Goal: Transaction & Acquisition: Purchase product/service

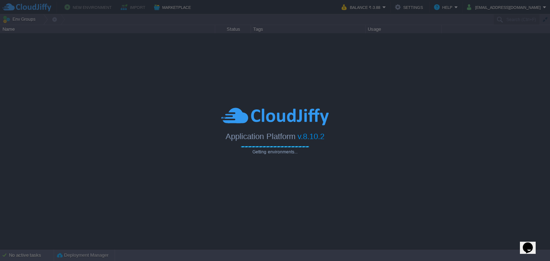
type input "Search (Ctrl+F)"
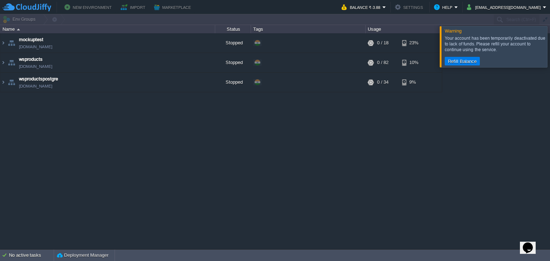
drag, startPoint x: 540, startPoint y: 47, endPoint x: 518, endPoint y: 56, distance: 23.6
click at [549, 47] on div at bounding box center [558, 46] width 0 height 41
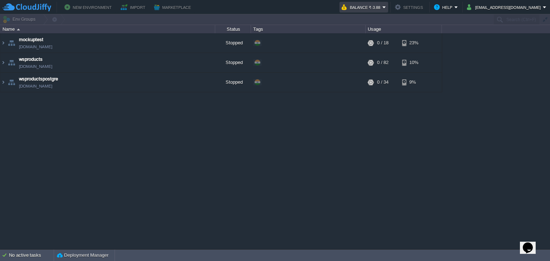
click at [379, 12] on td "Balance ₹-3.88" at bounding box center [363, 7] width 49 height 11
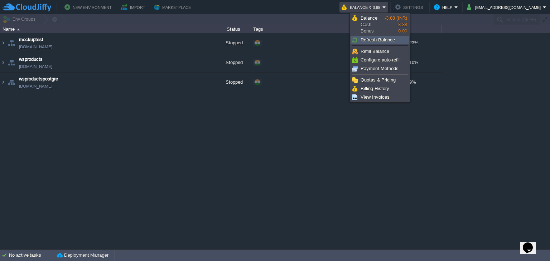
click at [378, 40] on span "Refresh Balance" at bounding box center [377, 39] width 34 height 5
click at [384, 54] on span "Refill Balance" at bounding box center [374, 51] width 29 height 5
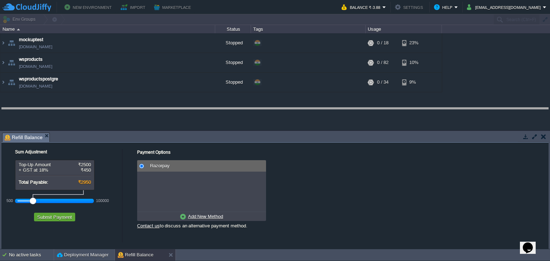
drag, startPoint x: 256, startPoint y: 141, endPoint x: 263, endPoint y: 102, distance: 39.3
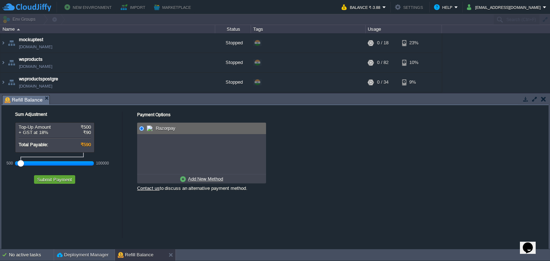
drag, startPoint x: 31, startPoint y: 165, endPoint x: 11, endPoint y: 167, distance: 20.1
click at [11, 167] on div "500 100000" at bounding box center [58, 161] width 107 height 16
click at [54, 181] on button "Submit Payment" at bounding box center [54, 179] width 39 height 6
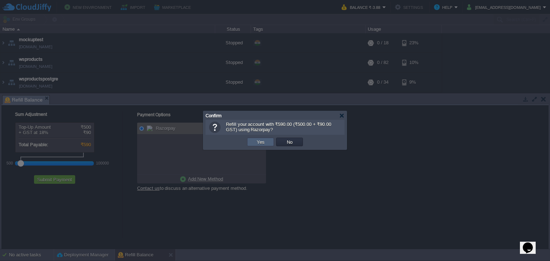
click at [260, 141] on button "Yes" at bounding box center [260, 142] width 12 height 6
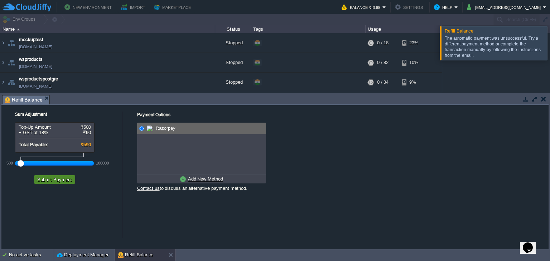
click at [65, 179] on button "Submit Payment" at bounding box center [54, 179] width 39 height 6
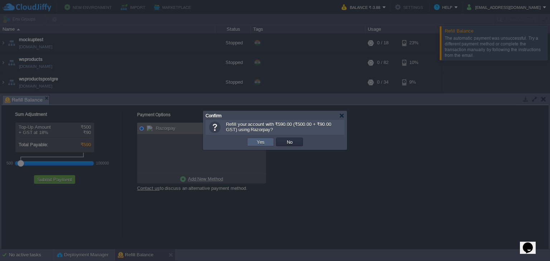
click at [260, 142] on button "Yes" at bounding box center [260, 142] width 12 height 6
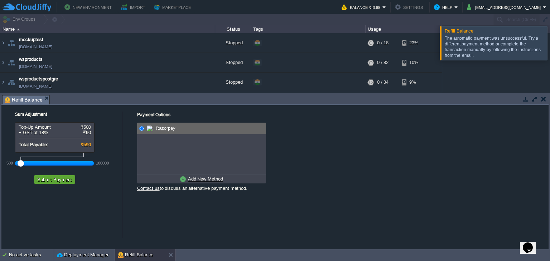
click at [214, 181] on u "Add New Method" at bounding box center [205, 178] width 35 height 5
radio input "true"
click at [147, 130] on img at bounding box center [151, 128] width 9 height 9
click at [61, 181] on button "Submit Payment" at bounding box center [54, 179] width 39 height 6
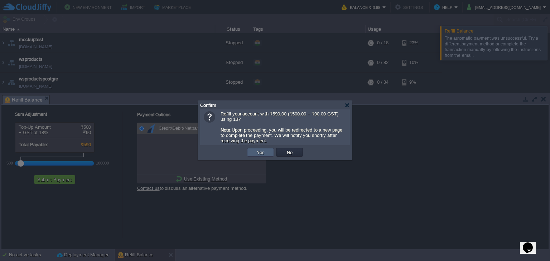
click at [255, 155] on button "Yes" at bounding box center [260, 152] width 12 height 6
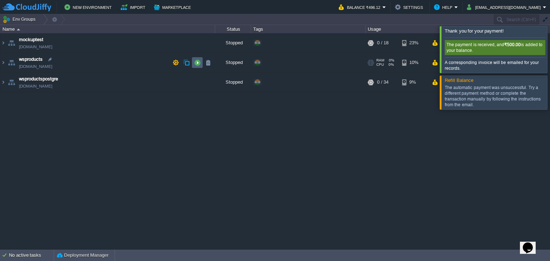
click at [198, 62] on button "button" at bounding box center [197, 62] width 6 height 6
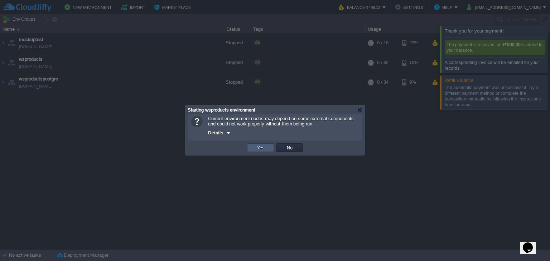
click at [265, 146] on button "Yes" at bounding box center [260, 148] width 12 height 6
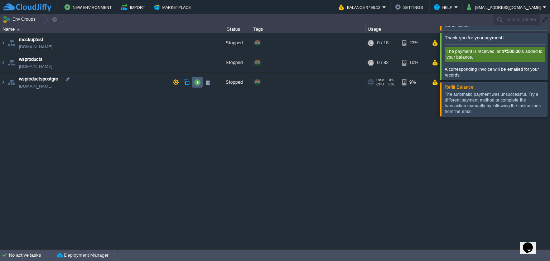
click at [199, 82] on button "button" at bounding box center [197, 82] width 6 height 6
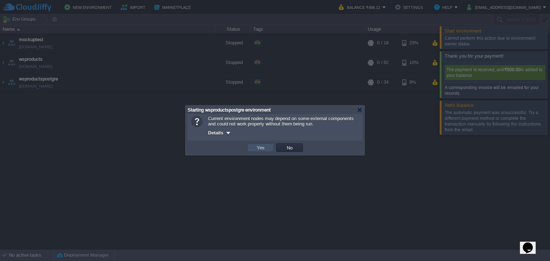
click at [260, 148] on button "Yes" at bounding box center [260, 148] width 12 height 6
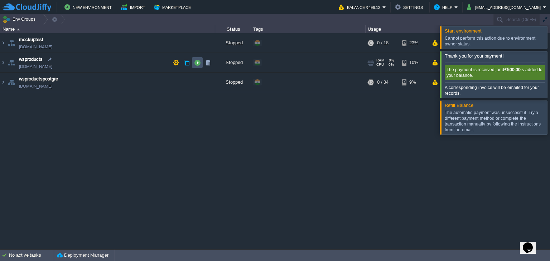
click at [196, 64] on button "button" at bounding box center [197, 62] width 6 height 6
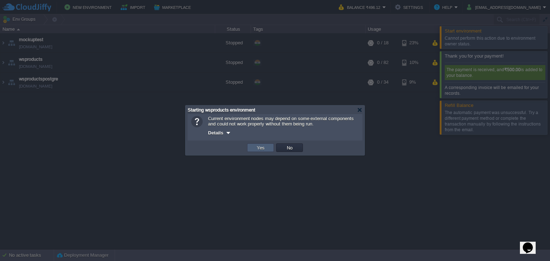
click at [259, 145] on button "Yes" at bounding box center [260, 148] width 12 height 6
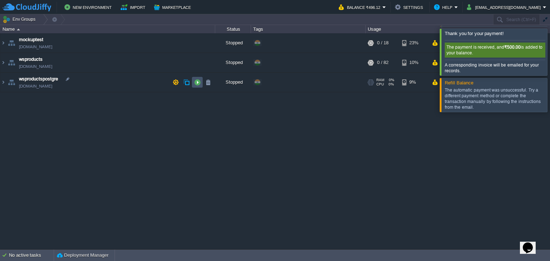
click at [197, 82] on button "button" at bounding box center [197, 82] width 6 height 6
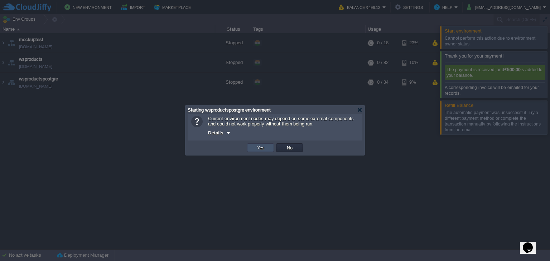
click at [257, 148] on button "Yes" at bounding box center [260, 148] width 12 height 6
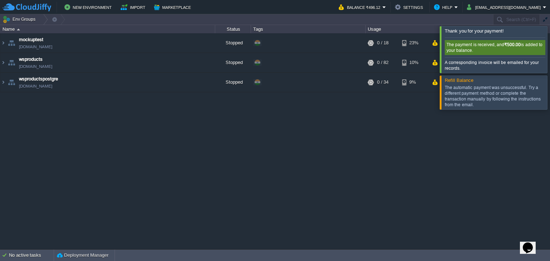
click at [549, 48] on div at bounding box center [558, 49] width 0 height 47
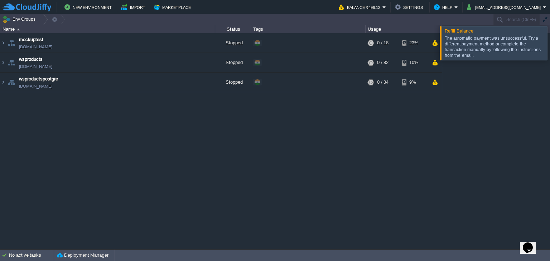
click at [549, 43] on div at bounding box center [558, 43] width 0 height 34
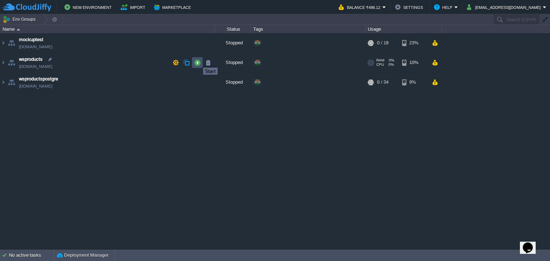
click at [197, 61] on button "button" at bounding box center [197, 62] width 6 height 6
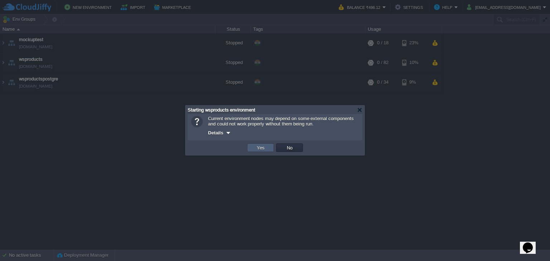
click at [266, 149] on td "Yes" at bounding box center [260, 147] width 27 height 9
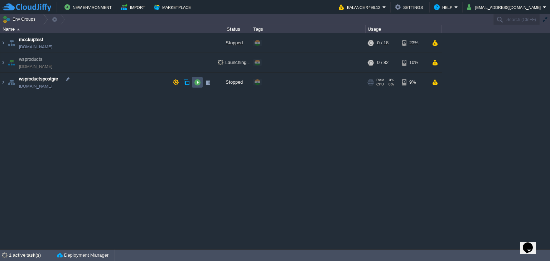
click at [198, 83] on button "button" at bounding box center [197, 82] width 6 height 6
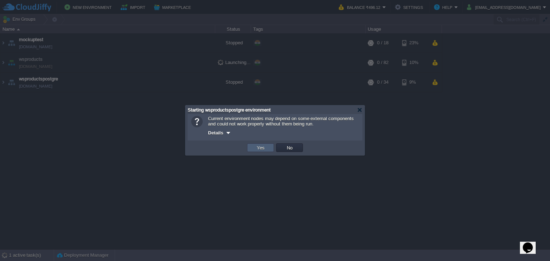
click at [259, 146] on button "Yes" at bounding box center [260, 148] width 12 height 6
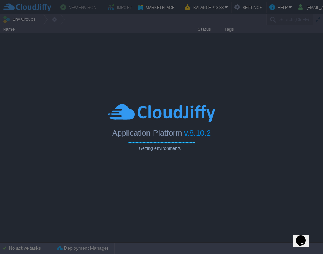
type input "Search (Ctrl+F)"
